Goal: Information Seeking & Learning: Compare options

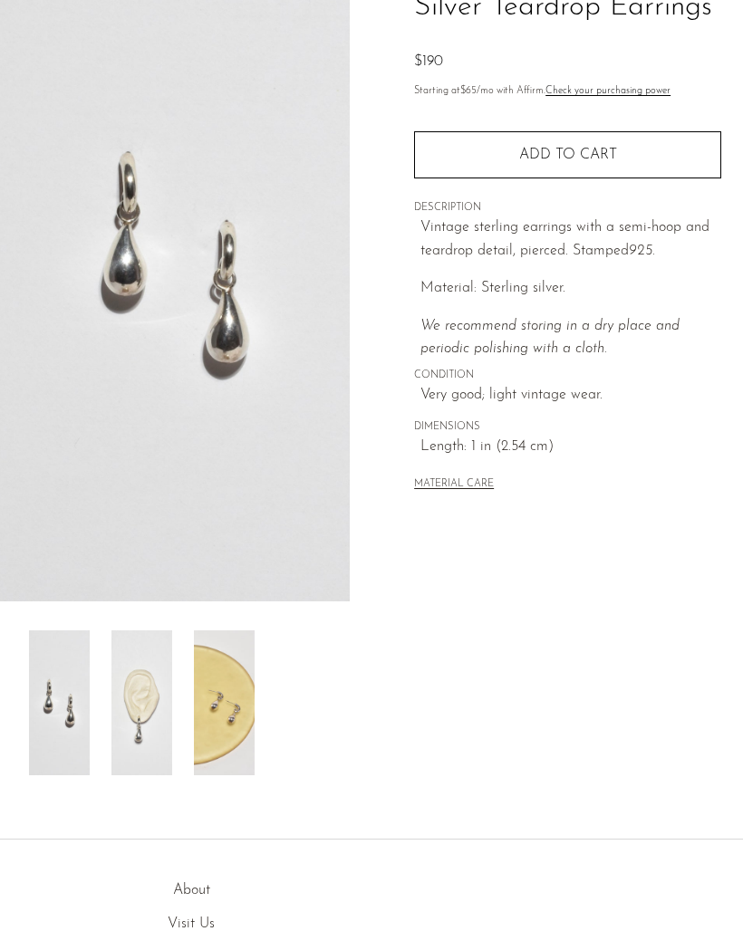
scroll to position [163, 0]
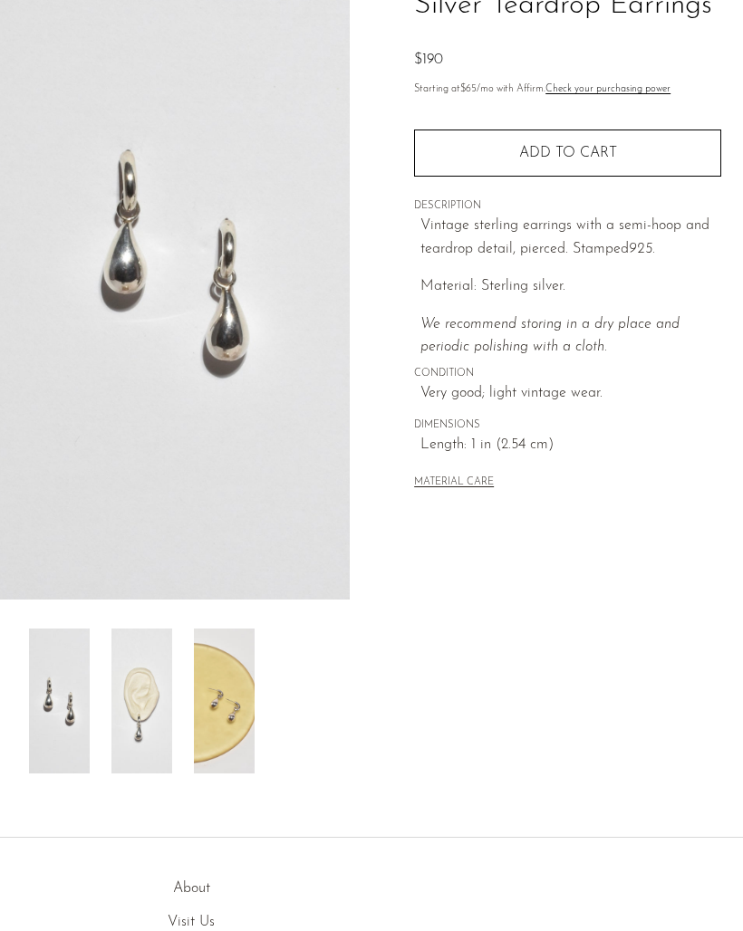
click at [241, 708] on img at bounding box center [224, 701] width 61 height 145
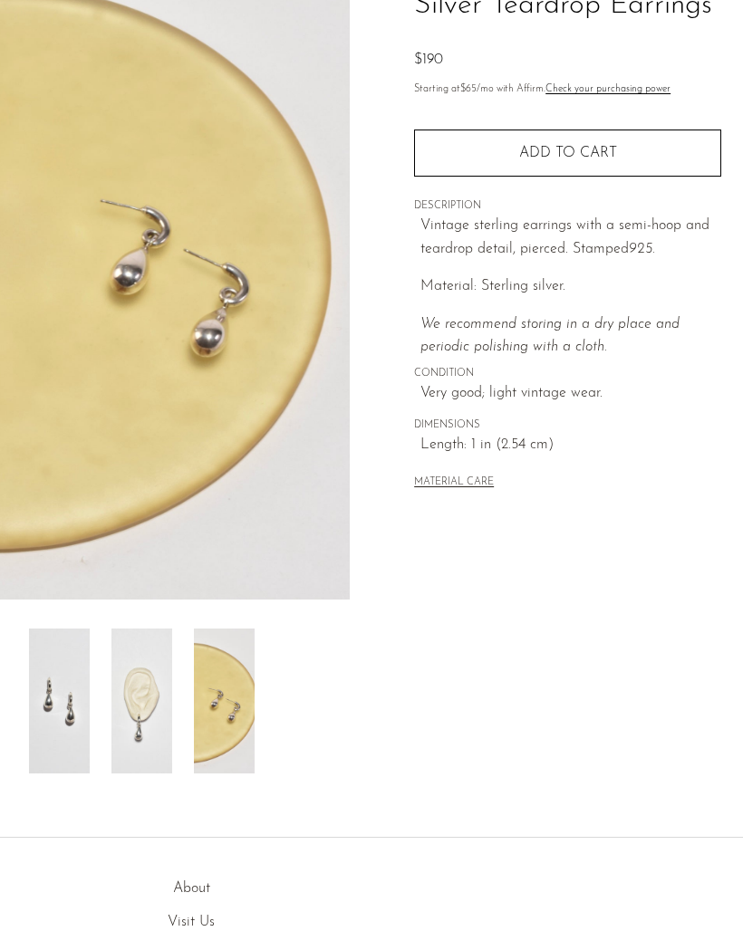
click at [161, 703] on img at bounding box center [141, 701] width 61 height 145
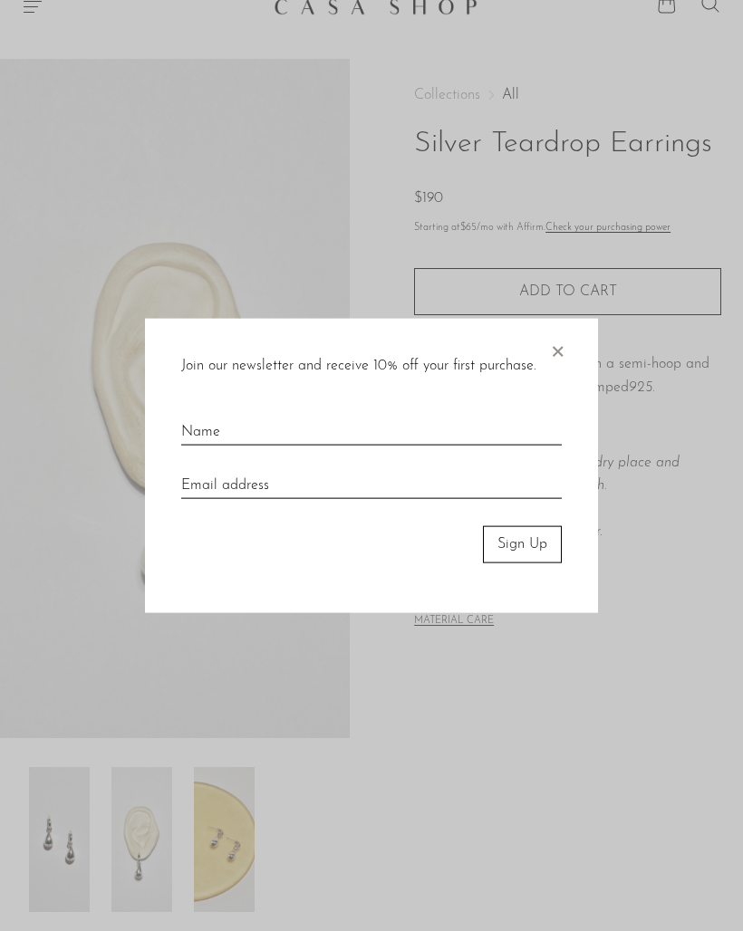
scroll to position [19, 0]
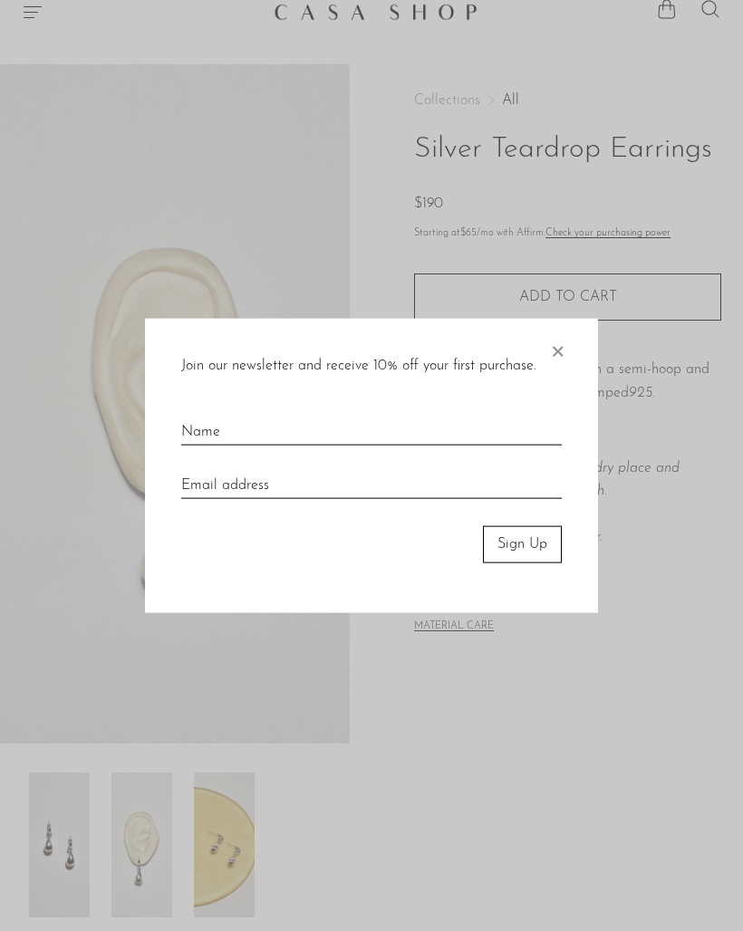
click at [564, 338] on span "×" at bounding box center [557, 348] width 18 height 58
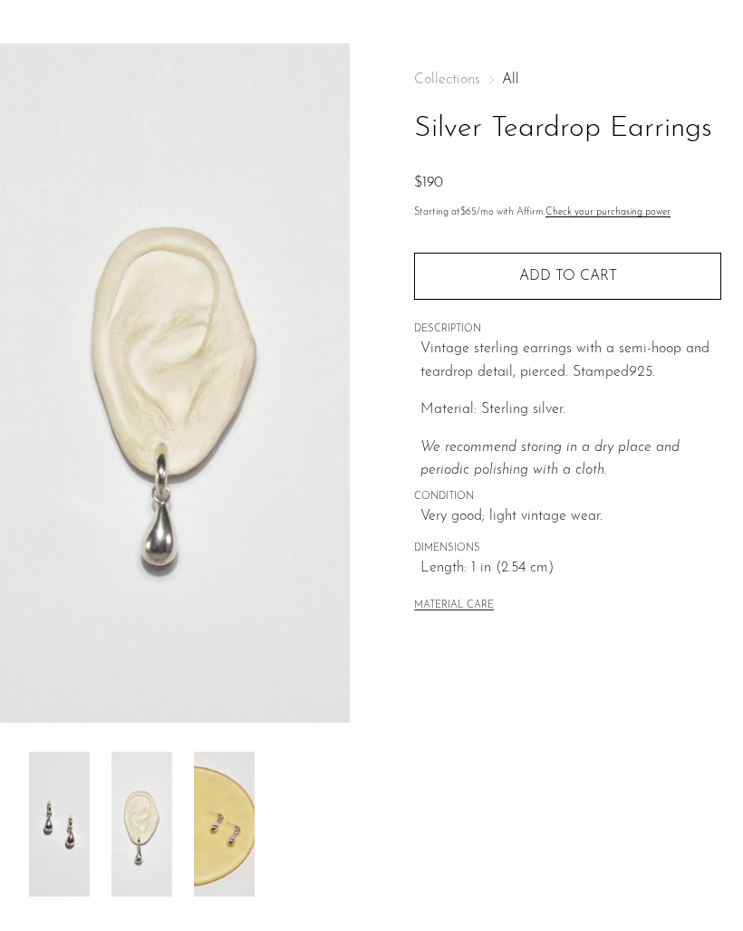
scroll to position [41, 0]
click at [87, 808] on img at bounding box center [59, 823] width 61 height 145
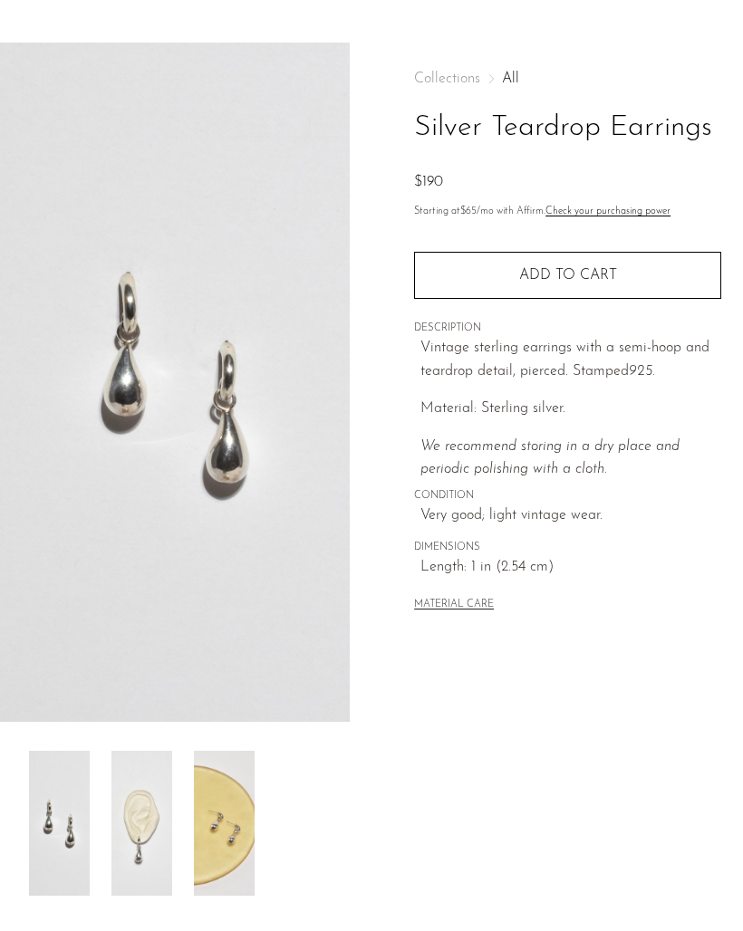
click at [231, 799] on img at bounding box center [224, 823] width 61 height 145
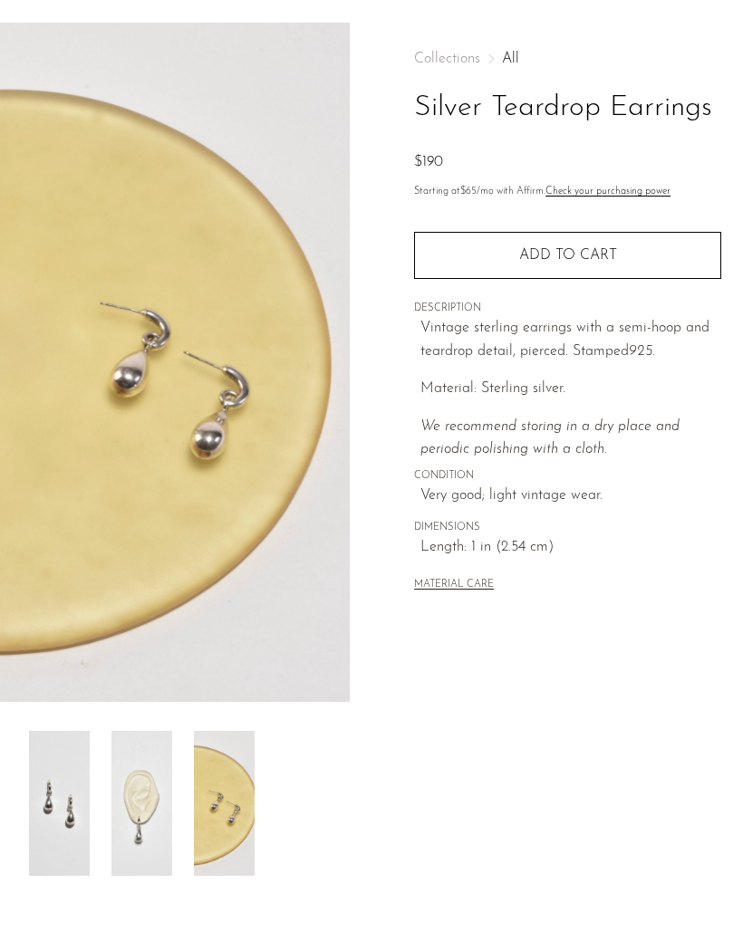
scroll to position [60, 0]
click at [74, 788] on img at bounding box center [59, 804] width 61 height 145
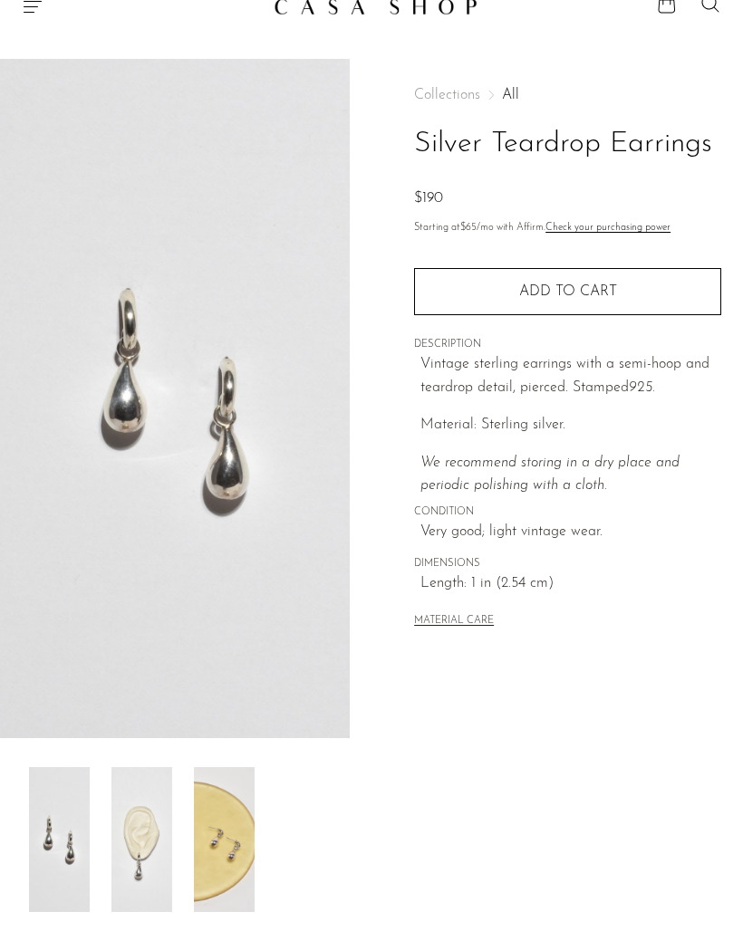
scroll to position [0, 0]
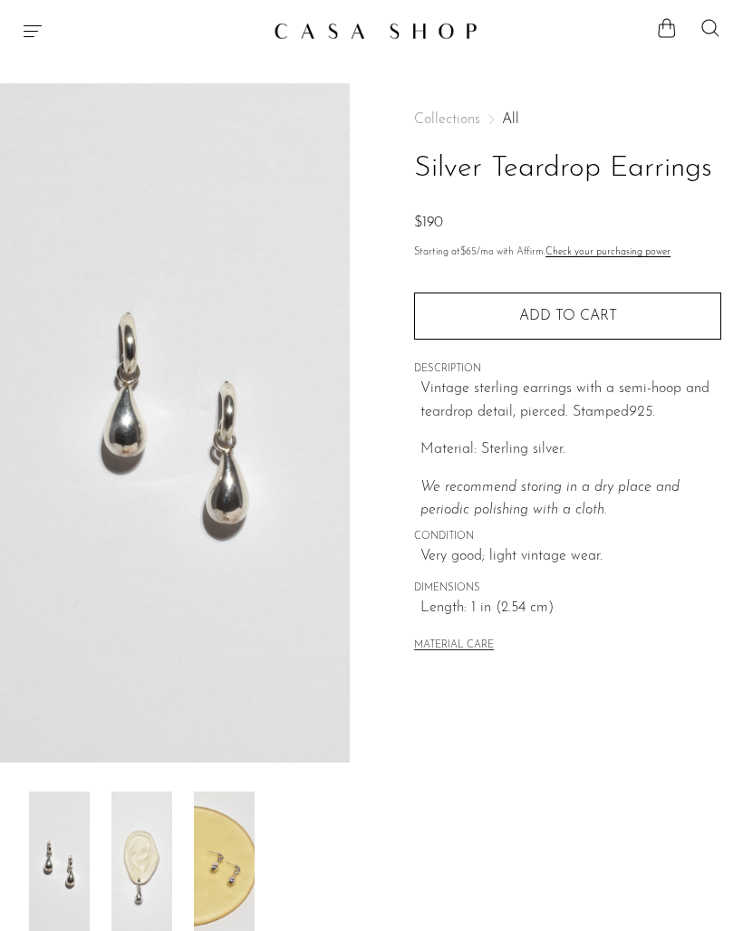
click at [458, 123] on span "Collections" at bounding box center [447, 119] width 66 height 14
click at [471, 121] on span "Collections" at bounding box center [447, 119] width 66 height 14
click at [456, 119] on span "Collections" at bounding box center [447, 119] width 66 height 14
click at [452, 123] on span "Collections" at bounding box center [447, 119] width 66 height 14
click at [41, 28] on icon "Menu" at bounding box center [33, 31] width 22 height 22
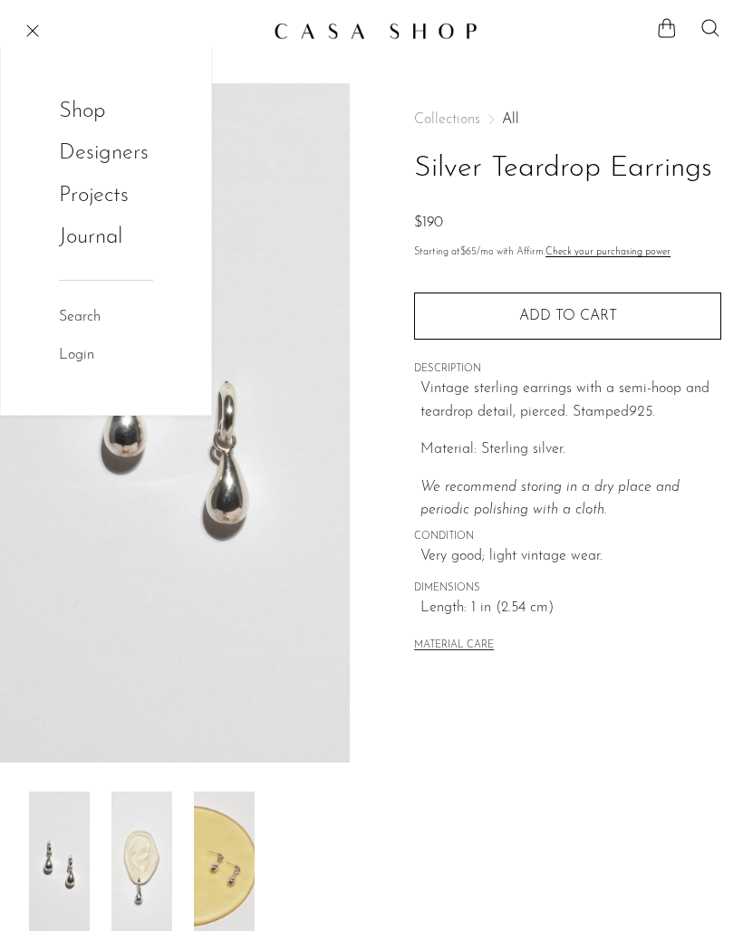
click at [76, 113] on link "Shop" at bounding box center [94, 111] width 71 height 34
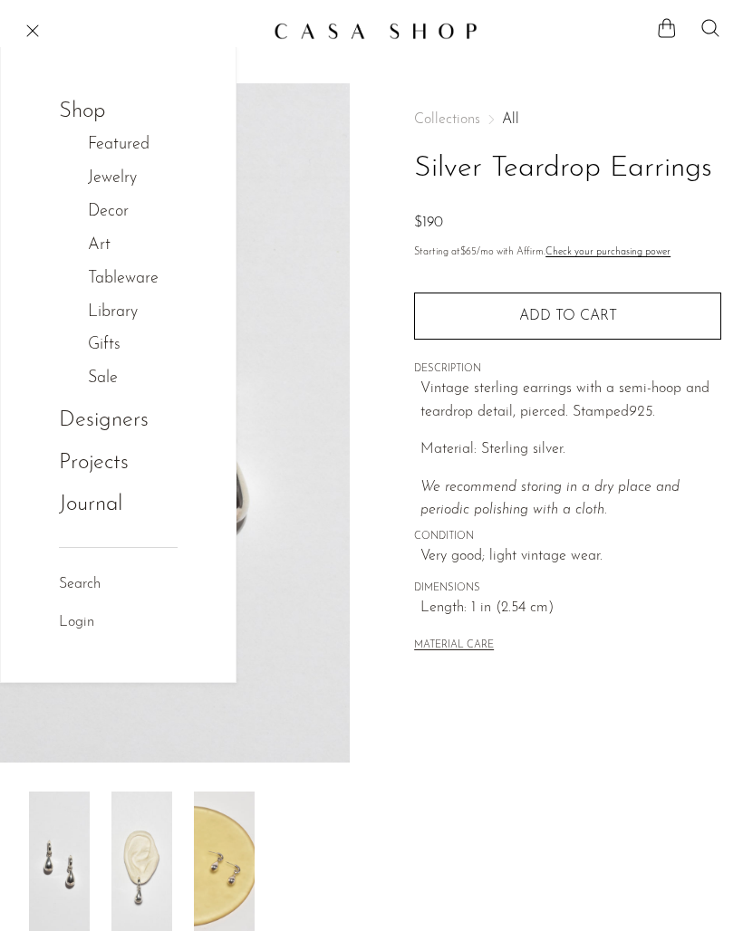
click at [93, 183] on link "Jewelry" at bounding box center [122, 179] width 68 height 26
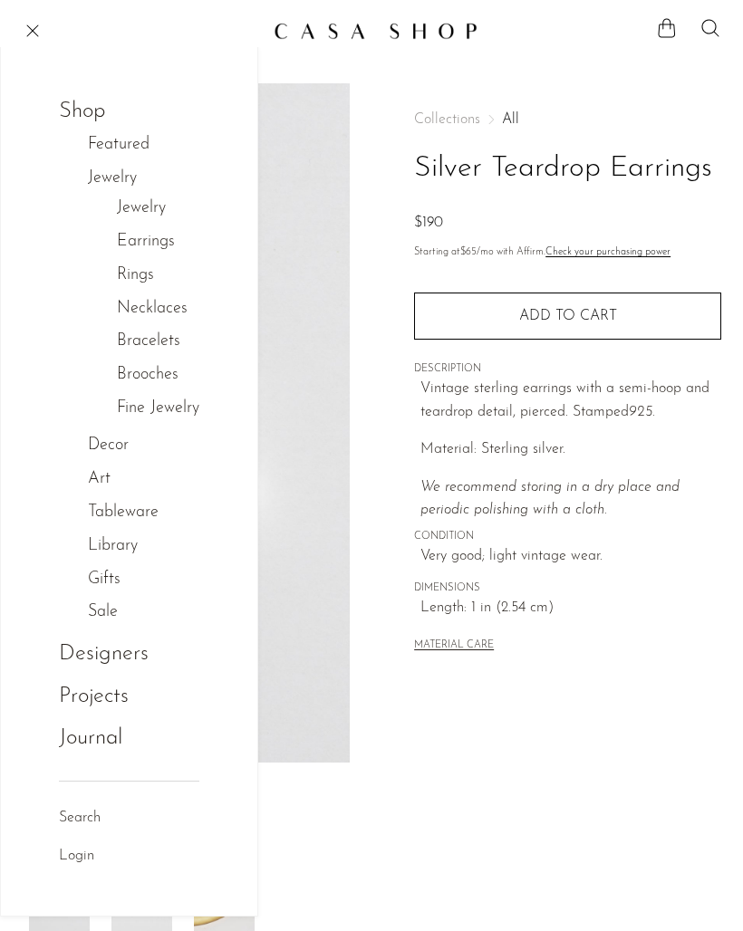
click at [123, 239] on link "Earrings" at bounding box center [146, 242] width 58 height 26
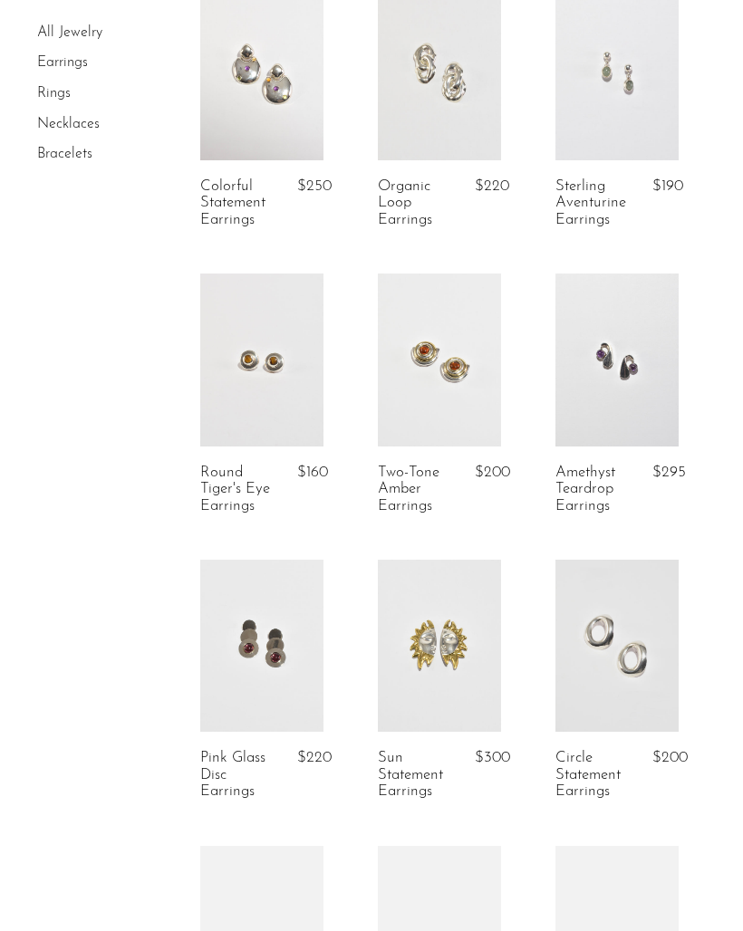
scroll to position [429, 0]
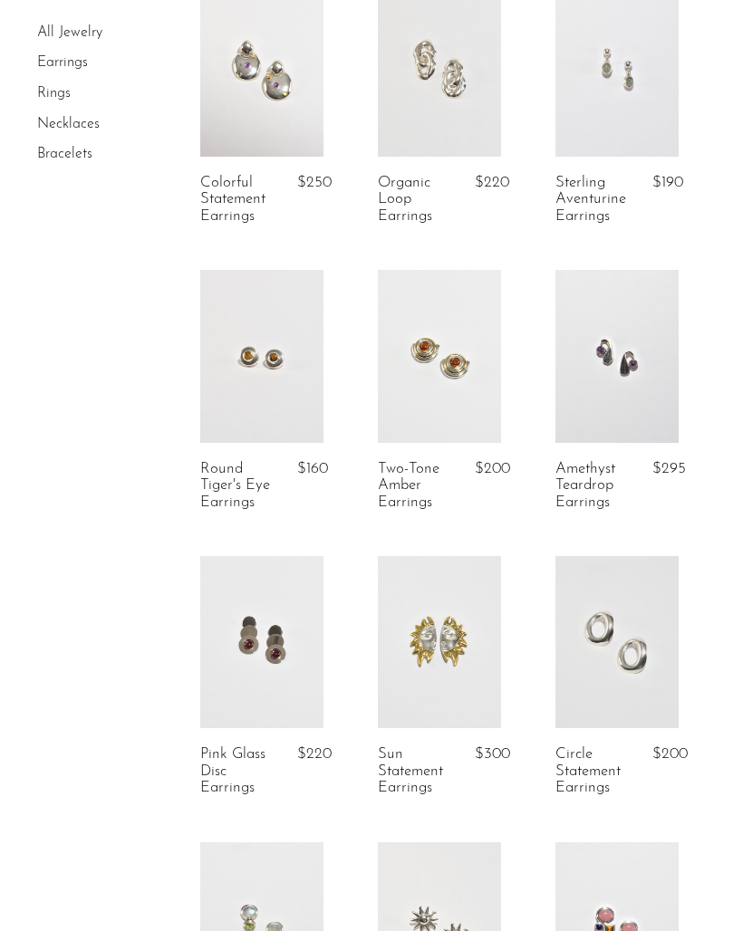
click at [618, 655] on link at bounding box center [616, 642] width 123 height 172
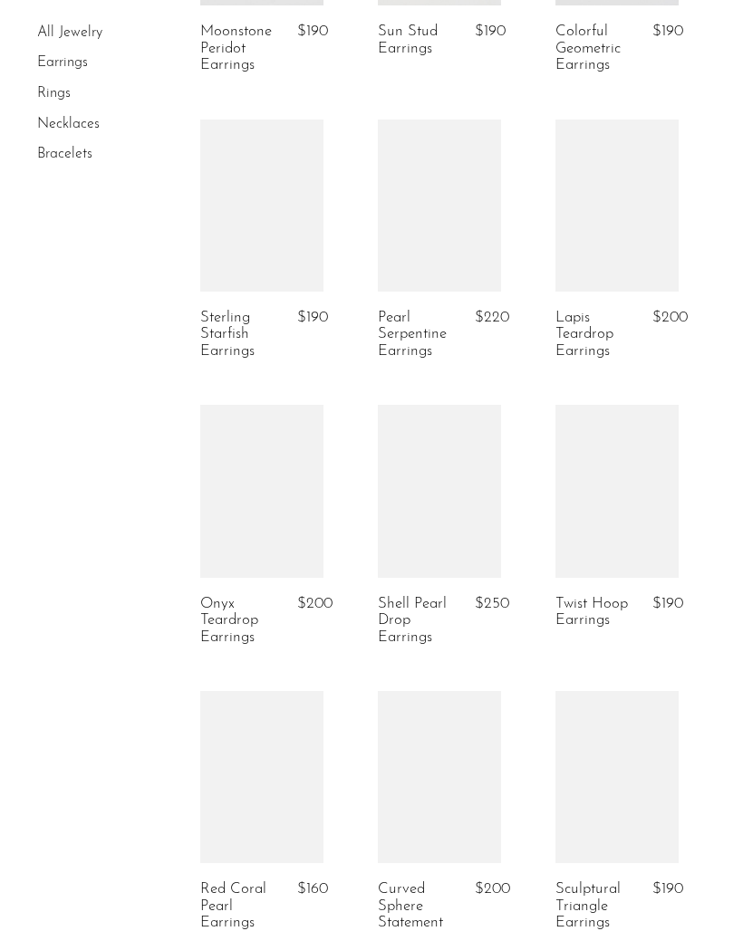
scroll to position [1443, 0]
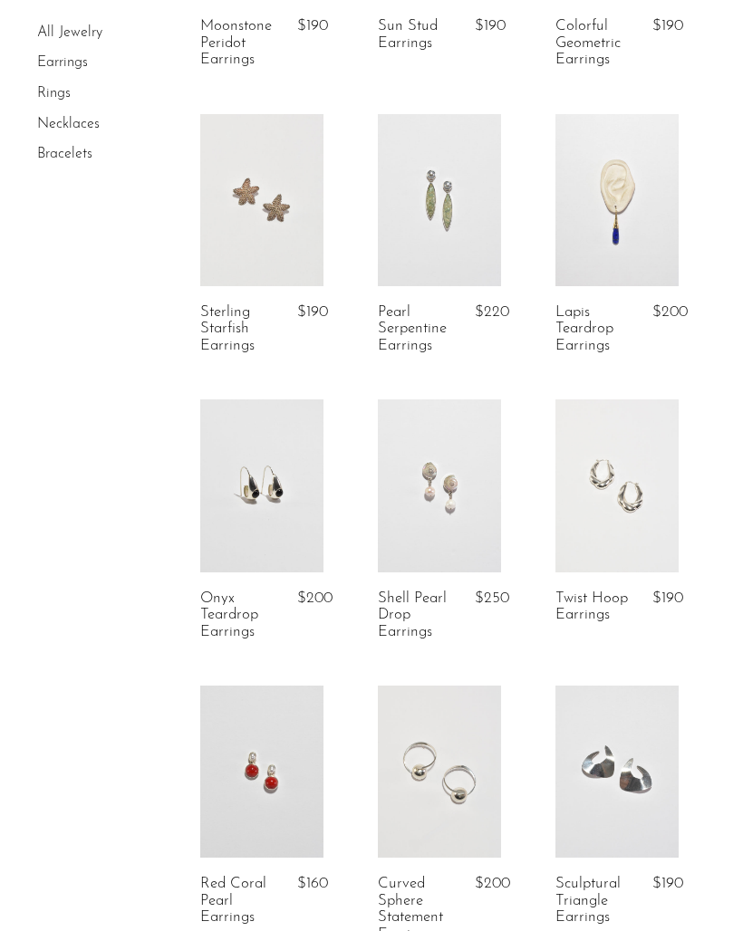
click at [444, 495] on link at bounding box center [439, 486] width 123 height 172
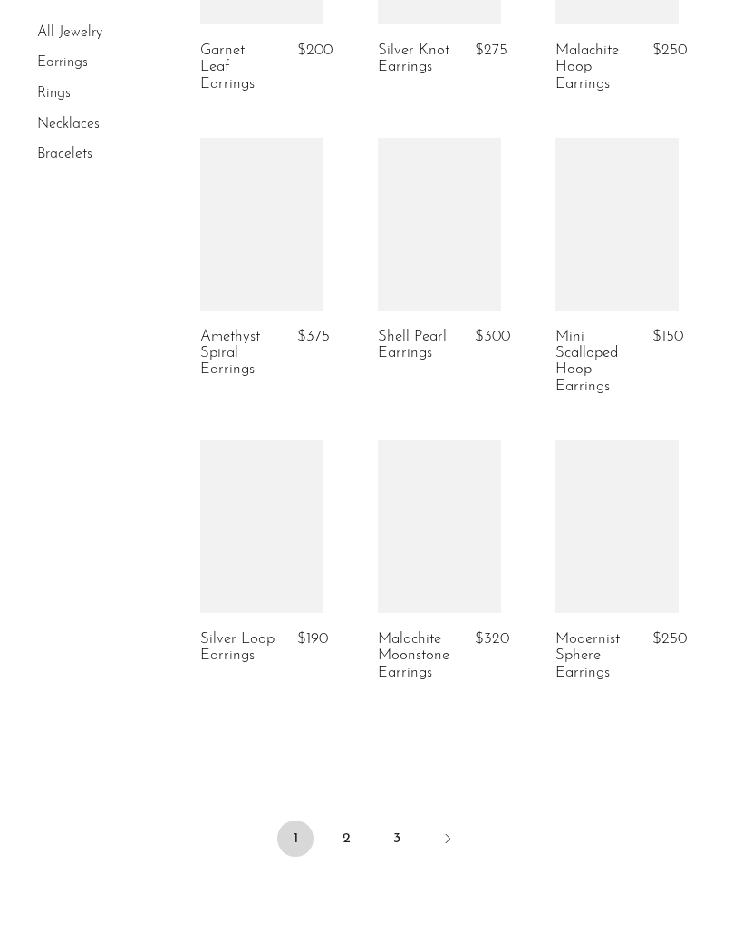
scroll to position [2890, 0]
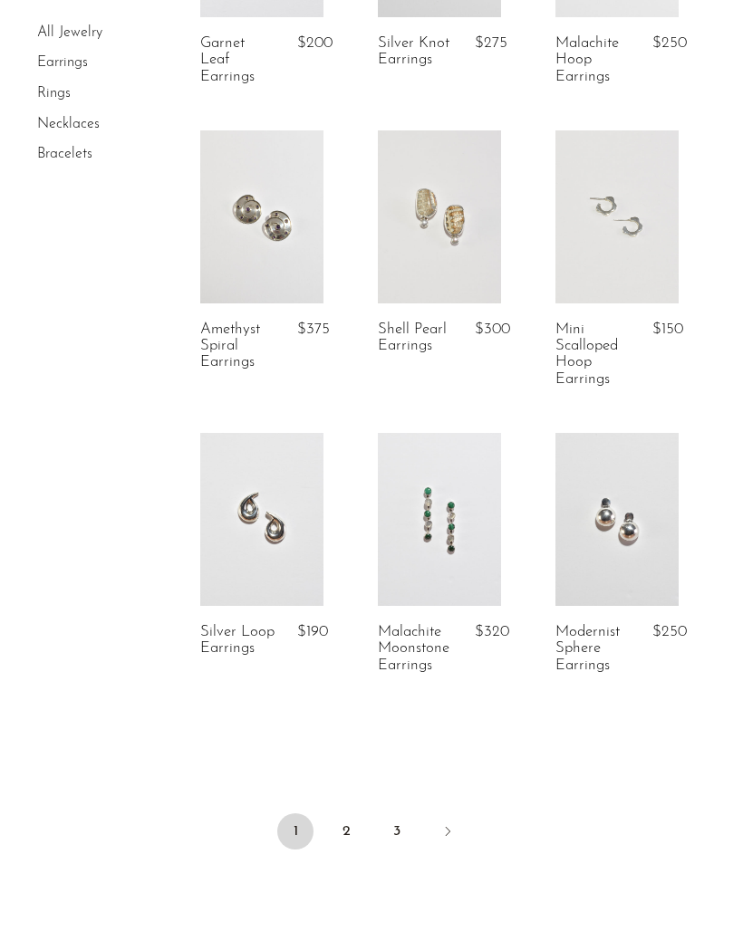
click at [217, 567] on link at bounding box center [261, 519] width 123 height 172
click at [347, 814] on link "2" at bounding box center [346, 832] width 36 height 36
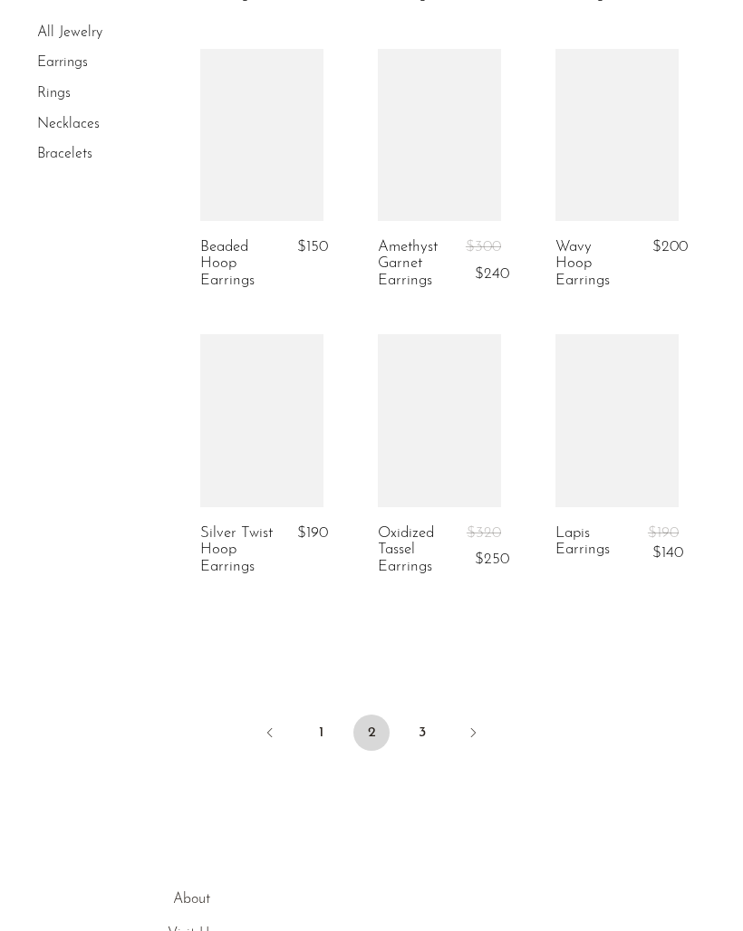
scroll to position [3027, 0]
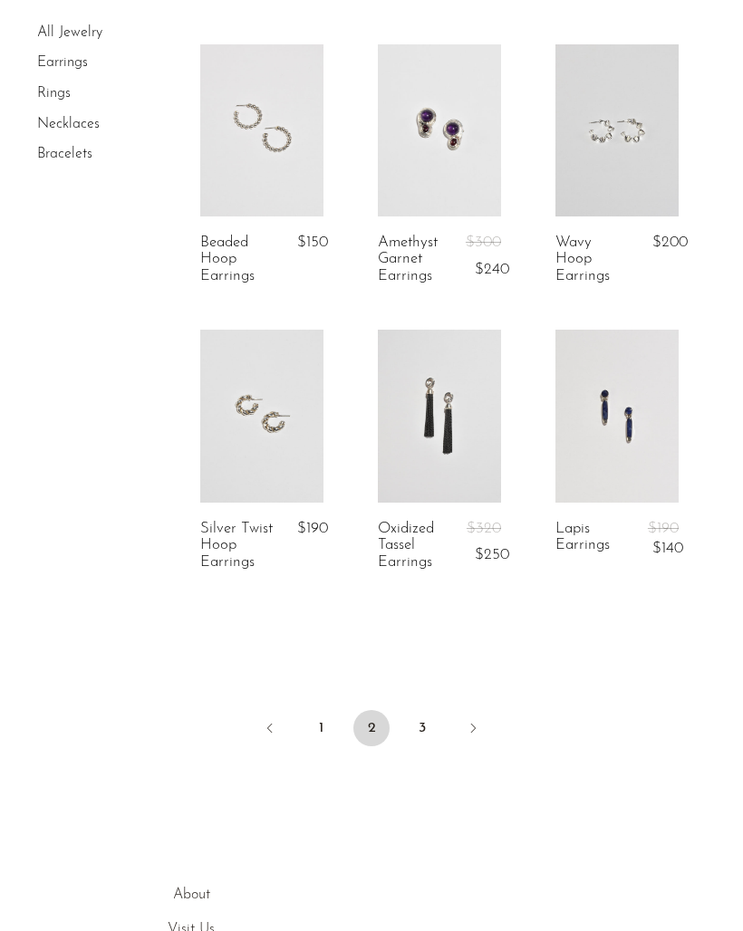
click at [417, 733] on link "3" at bounding box center [422, 728] width 36 height 36
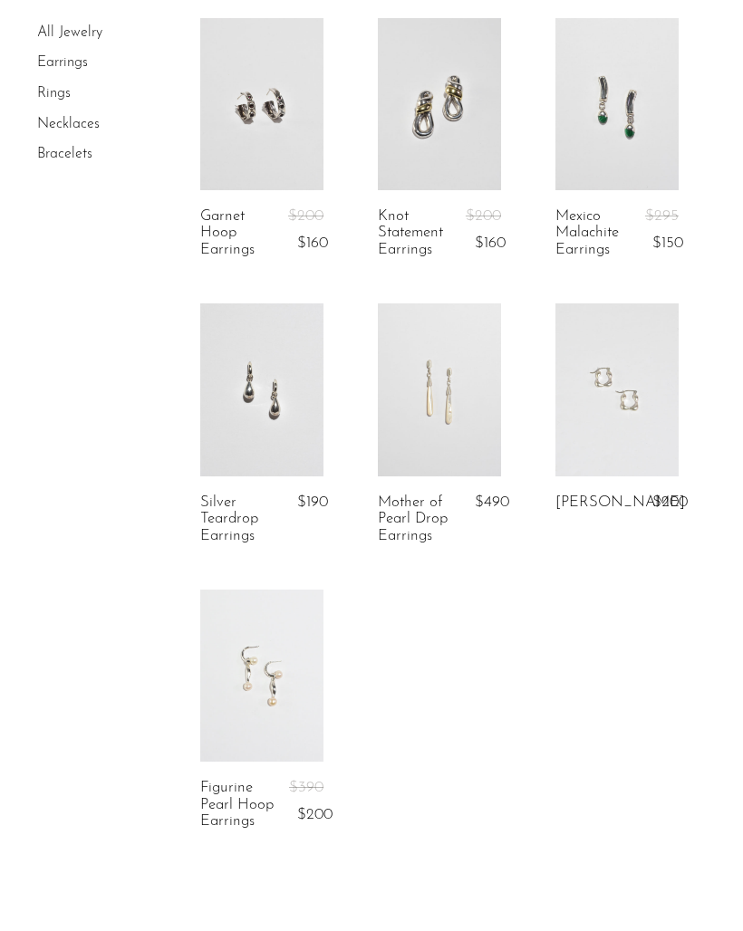
scroll to position [518, 0]
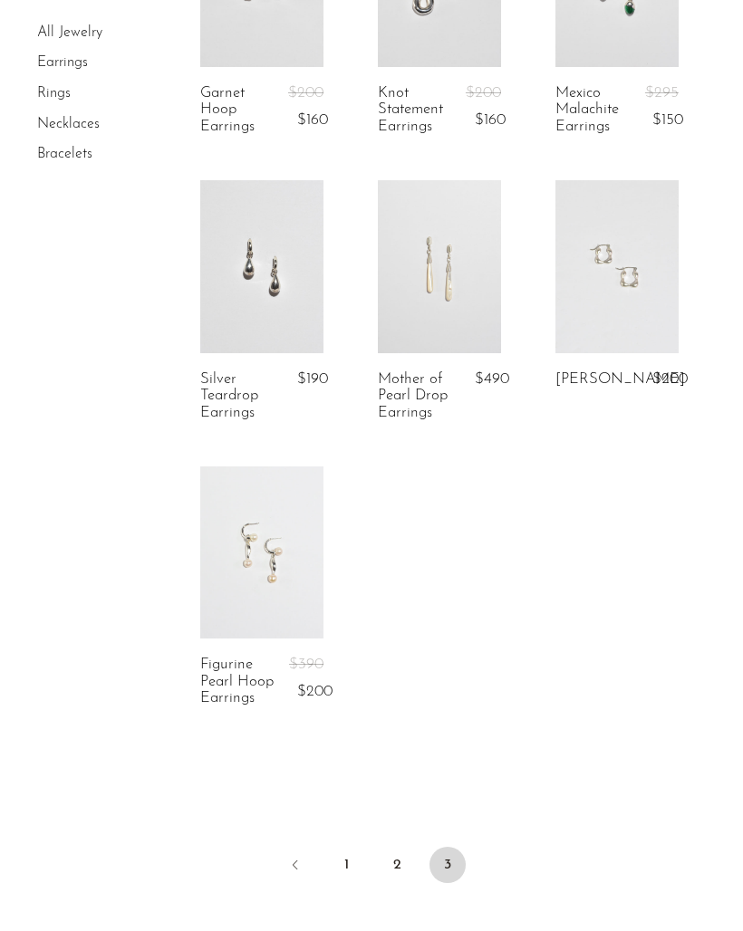
click at [217, 502] on link at bounding box center [261, 553] width 123 height 172
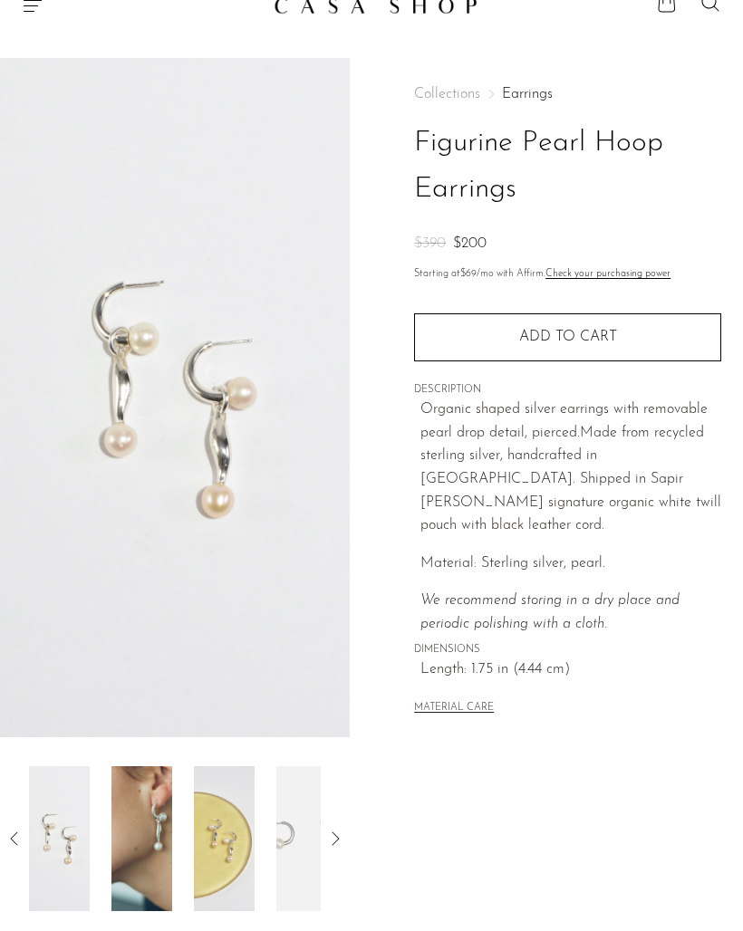
scroll to position [28, 0]
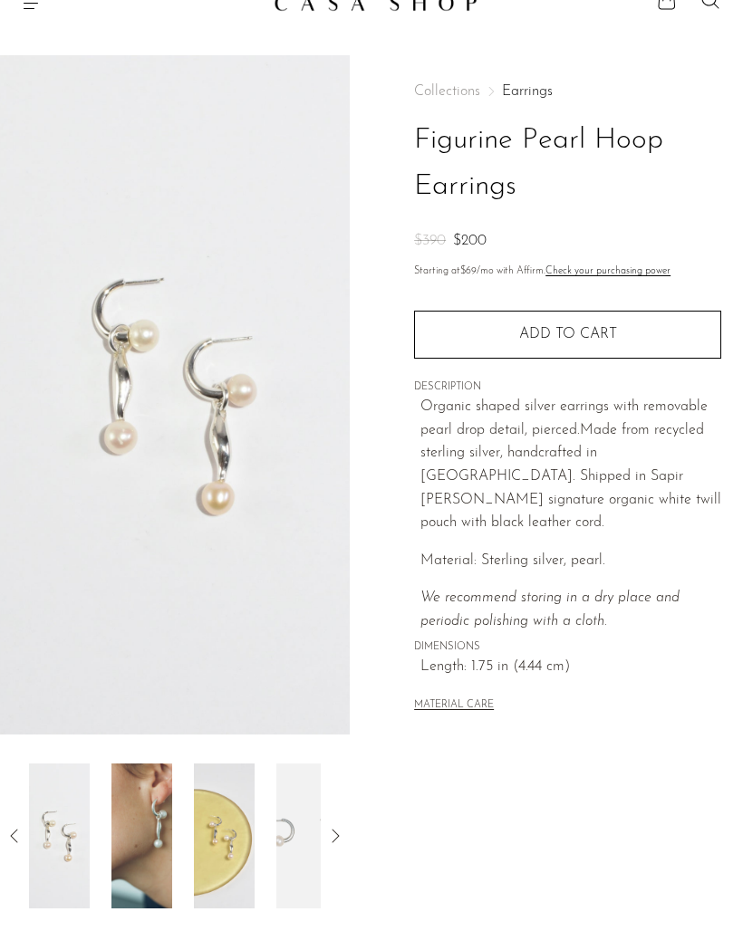
click at [148, 819] on img at bounding box center [141, 836] width 61 height 145
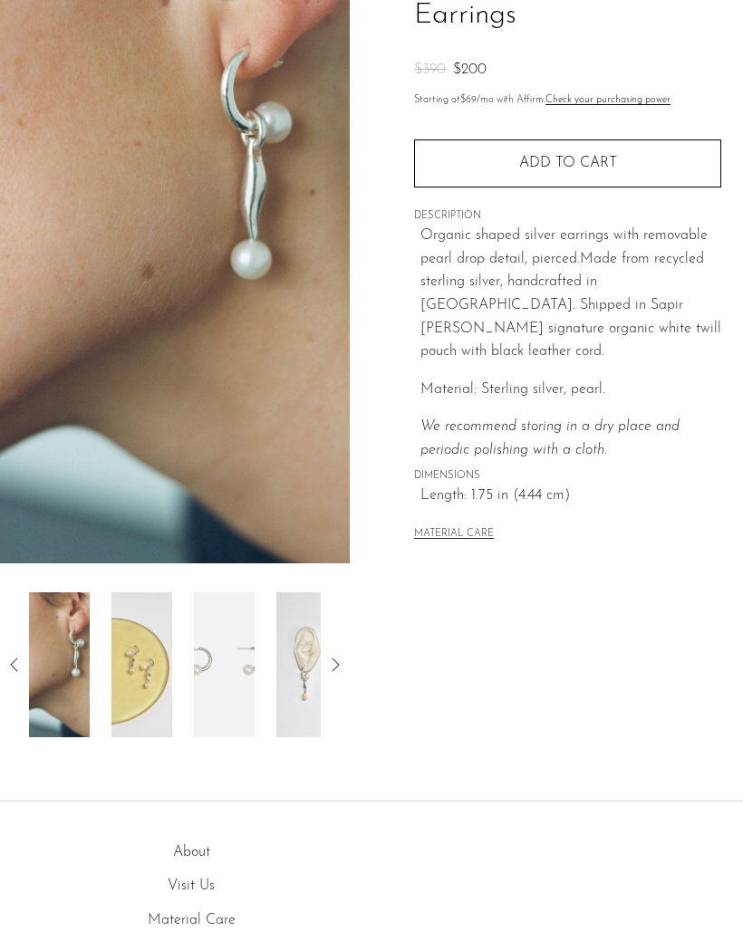
scroll to position [0, 0]
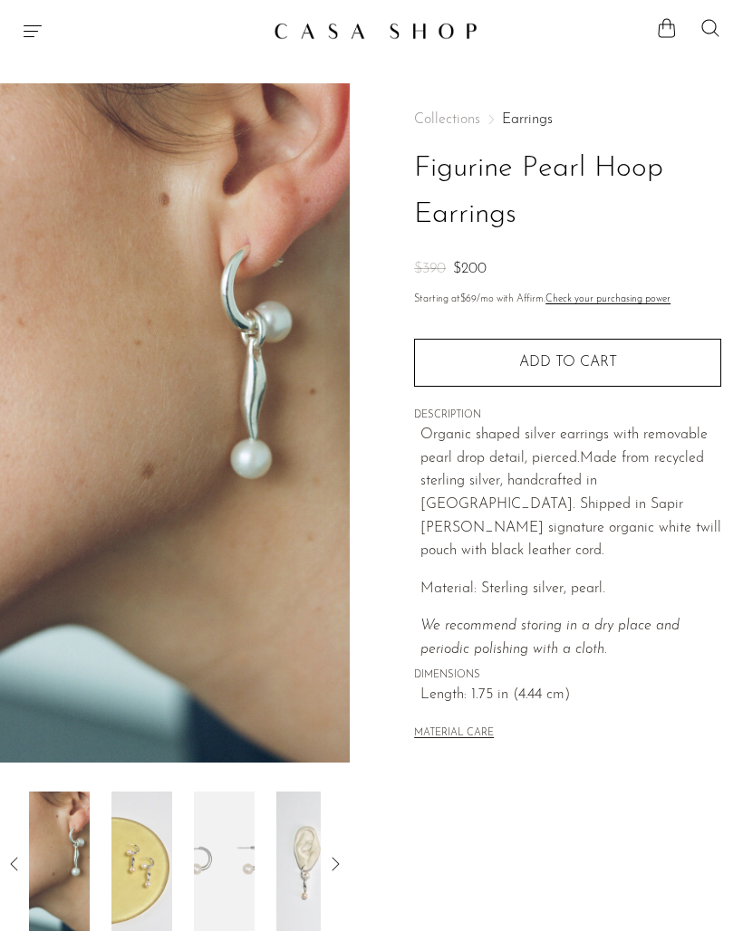
click at [303, 5] on section "Shop Featured New Arrivals Bestsellers Coming Soon Jewelry Jewelry All Earrings…" at bounding box center [371, 23] width 743 height 47
click at [307, 27] on img at bounding box center [376, 31] width 204 height 18
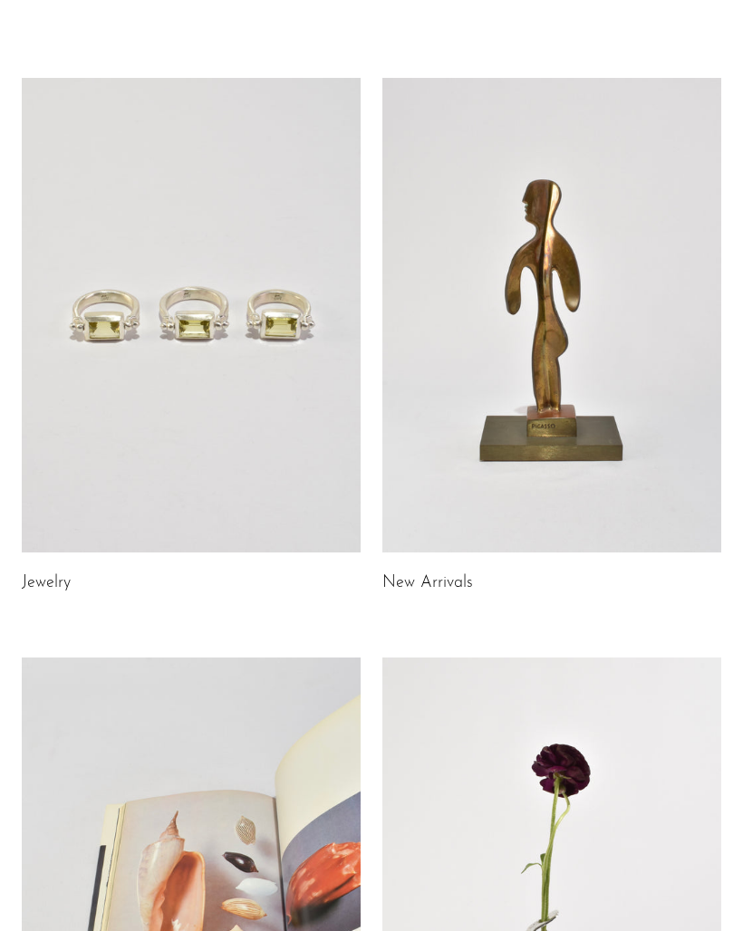
scroll to position [62, 0]
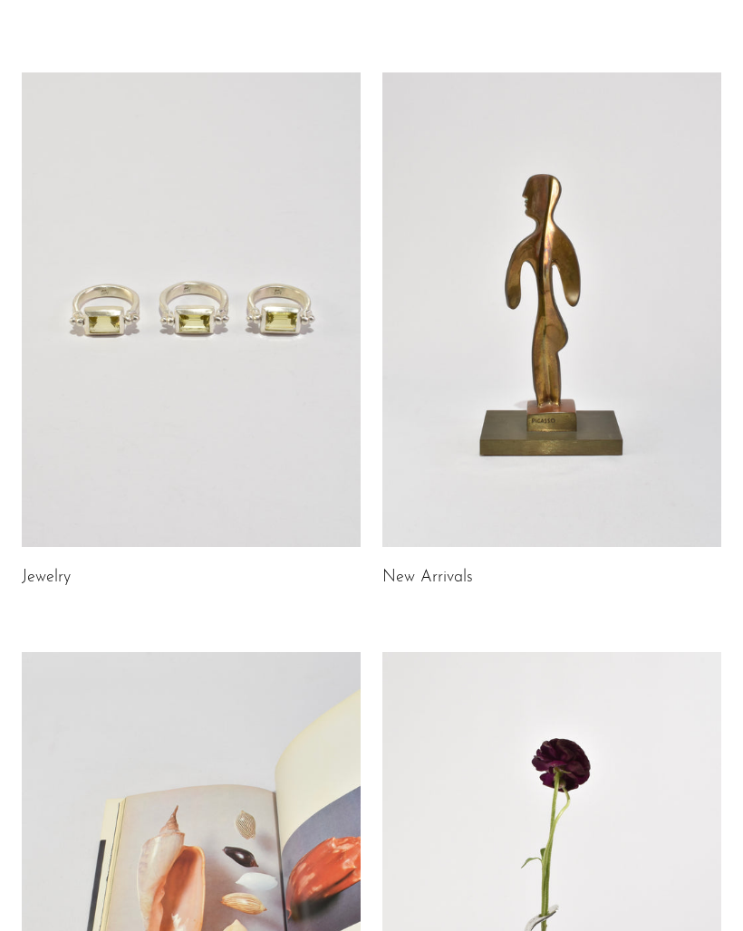
click at [115, 451] on link at bounding box center [191, 309] width 339 height 475
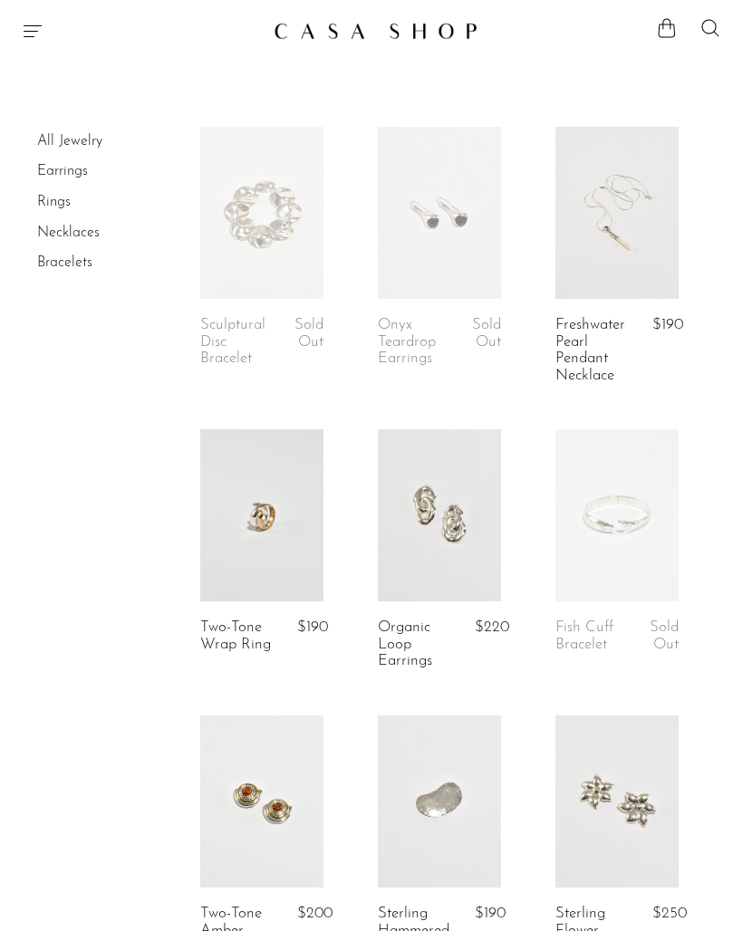
click at [407, 274] on link at bounding box center [439, 213] width 123 height 172
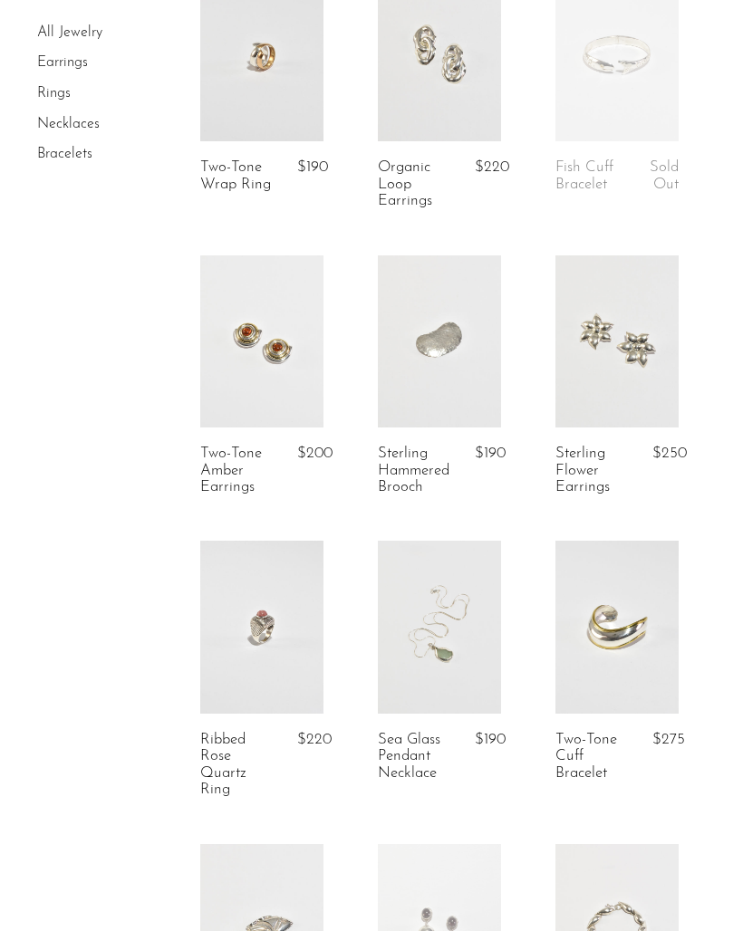
scroll to position [461, 0]
click at [412, 669] on link at bounding box center [439, 626] width 123 height 172
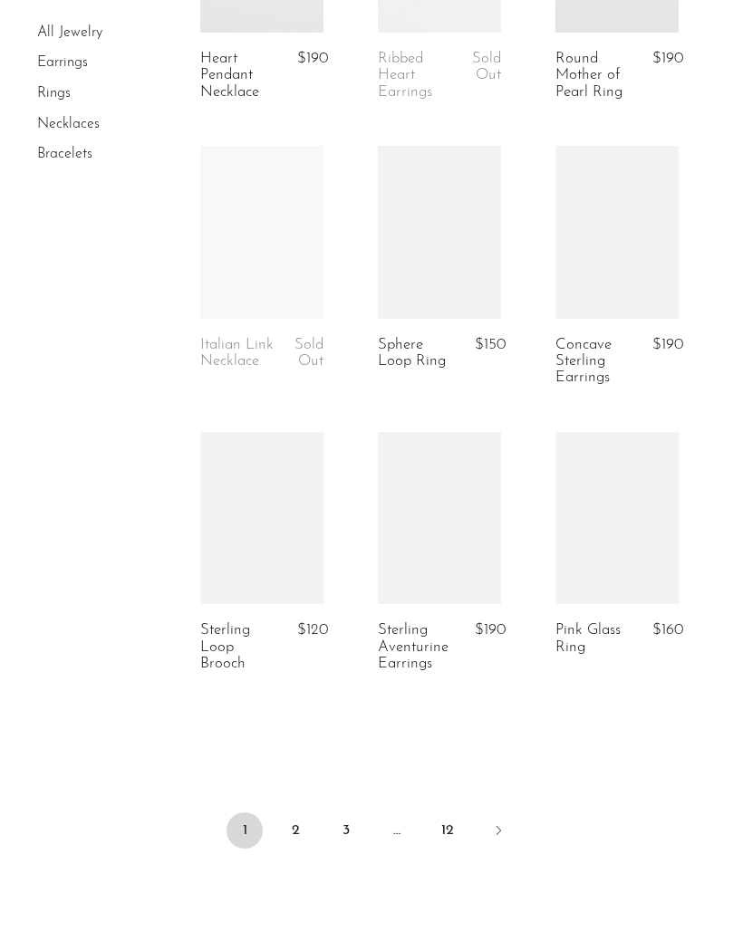
scroll to position [2884, 0]
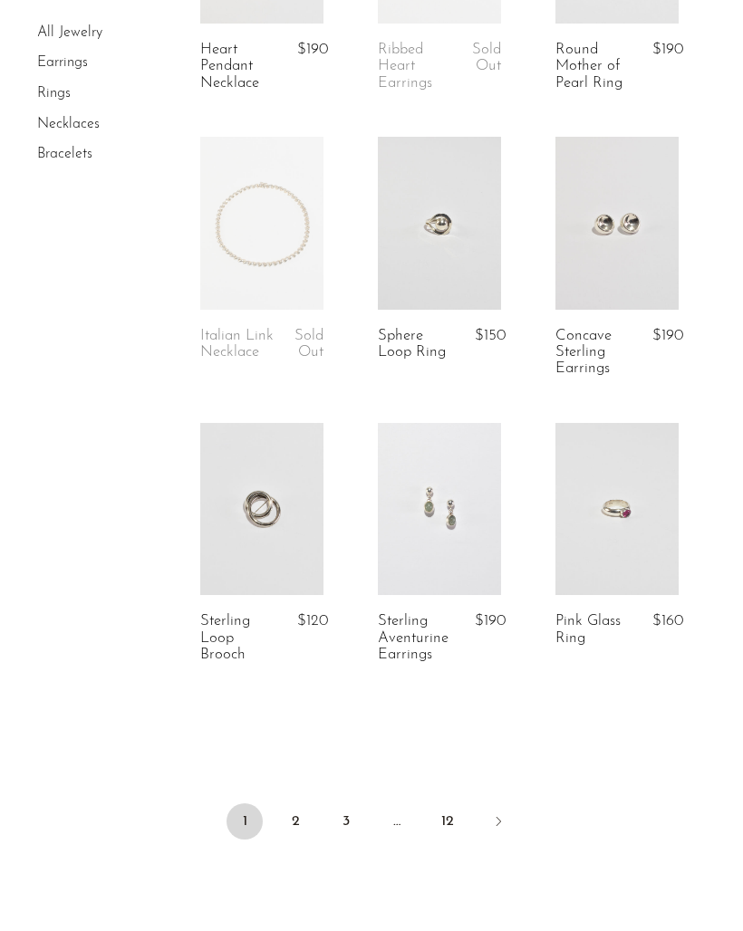
click at [279, 807] on link "2" at bounding box center [295, 822] width 36 height 36
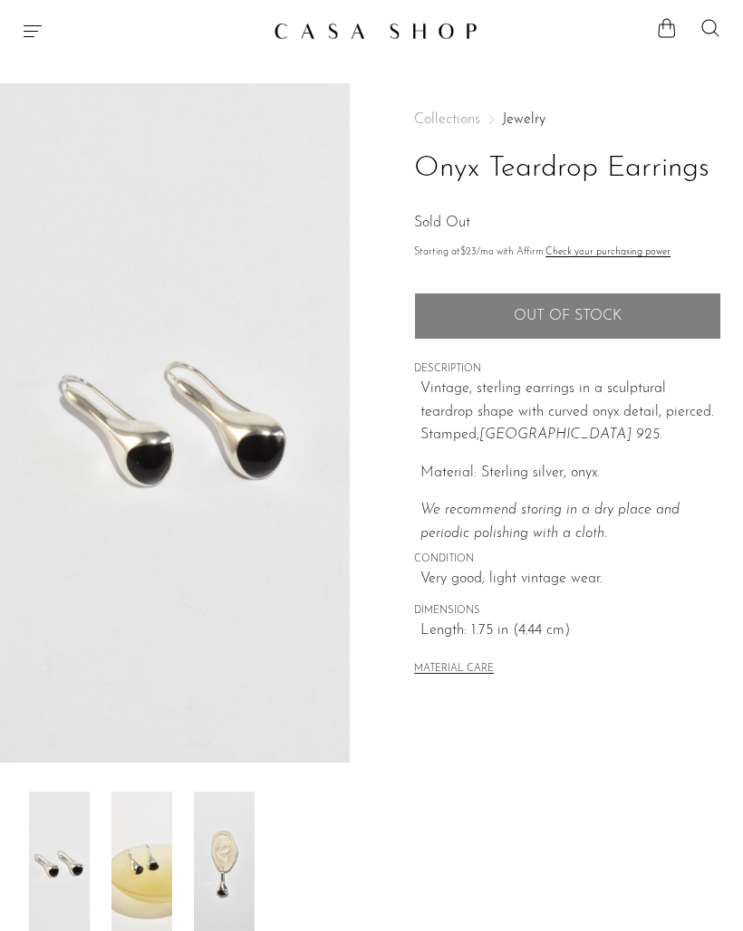
scroll to position [1, 0]
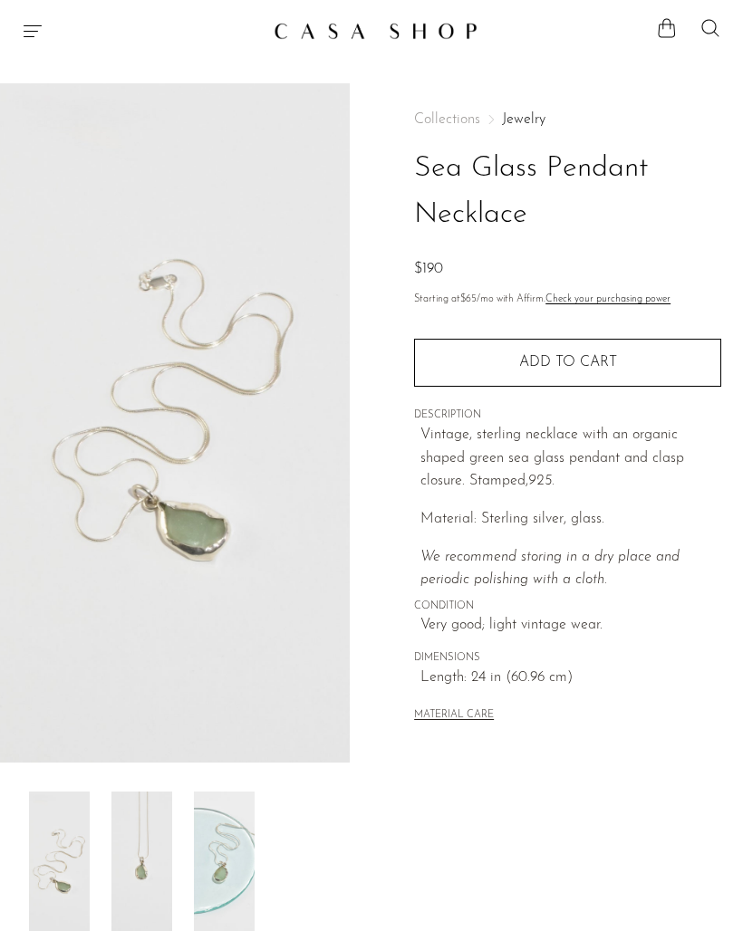
click at [141, 853] on img at bounding box center [141, 864] width 61 height 145
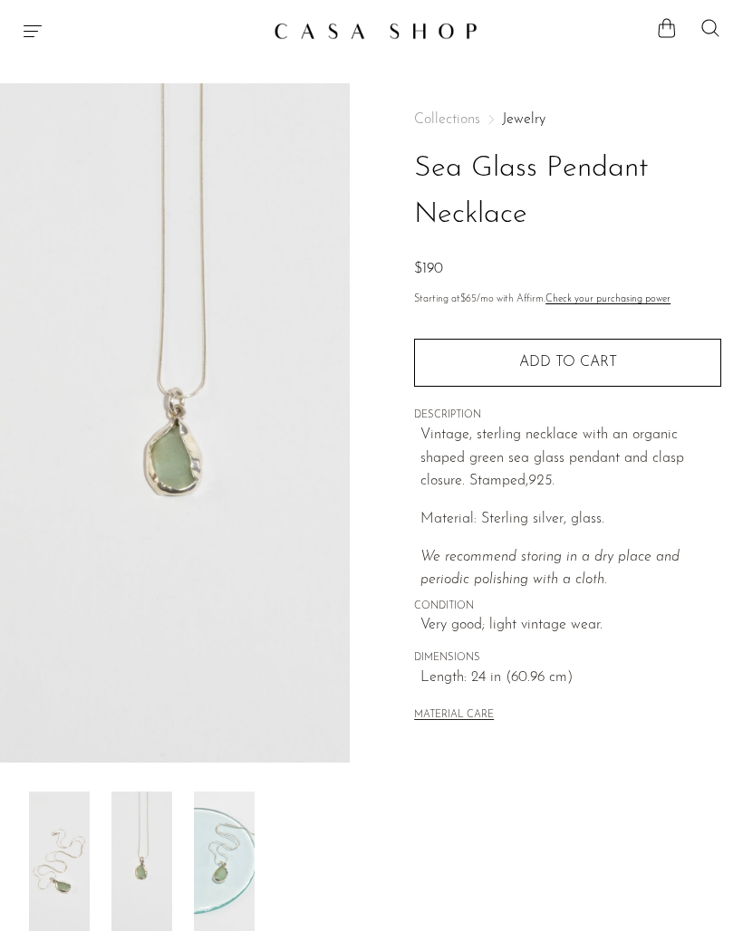
click at [227, 842] on img at bounding box center [224, 864] width 61 height 145
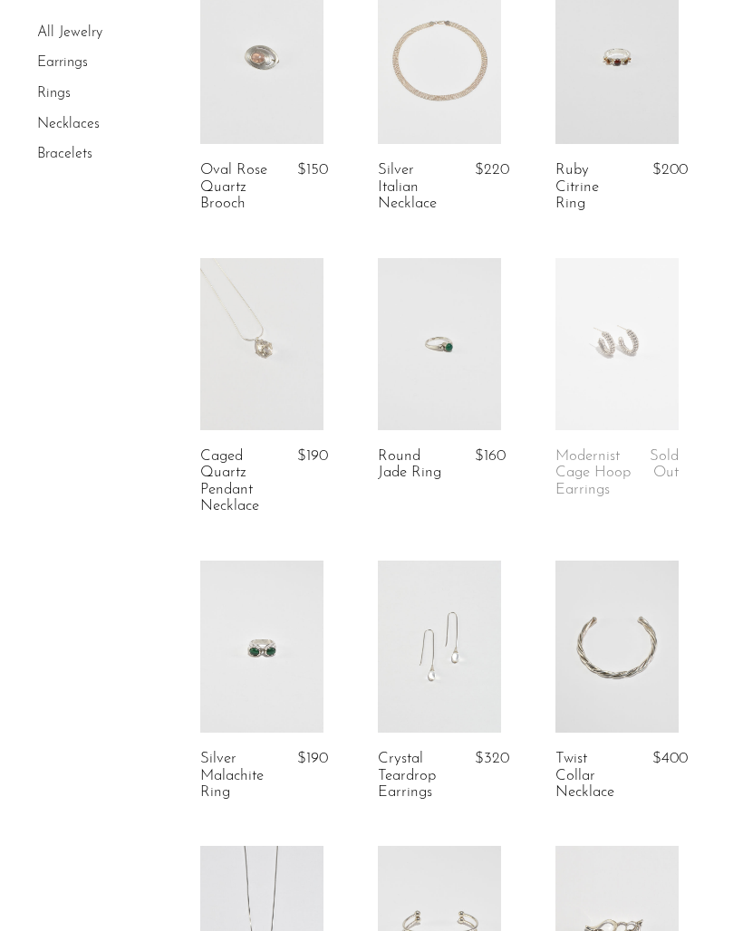
scroll to position [132, 0]
